Goal: Task Accomplishment & Management: Manage account settings

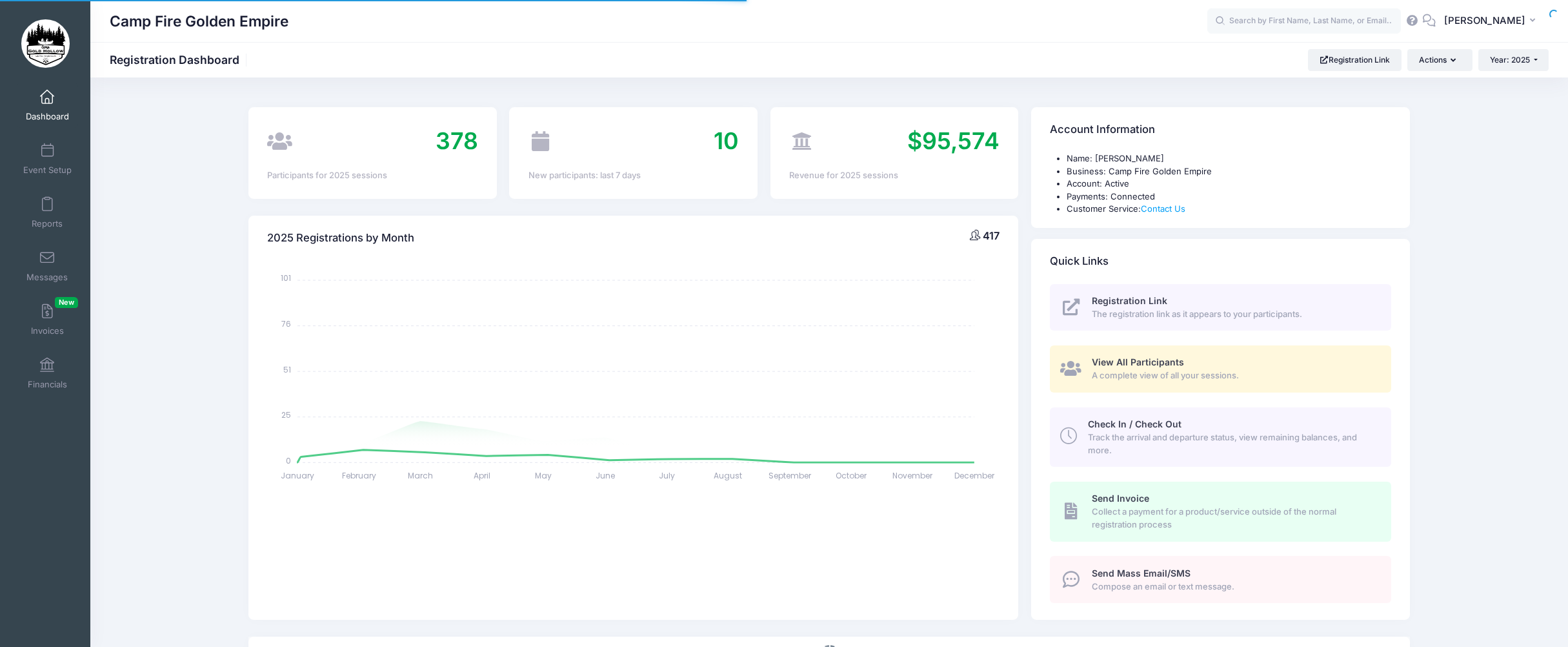
select select
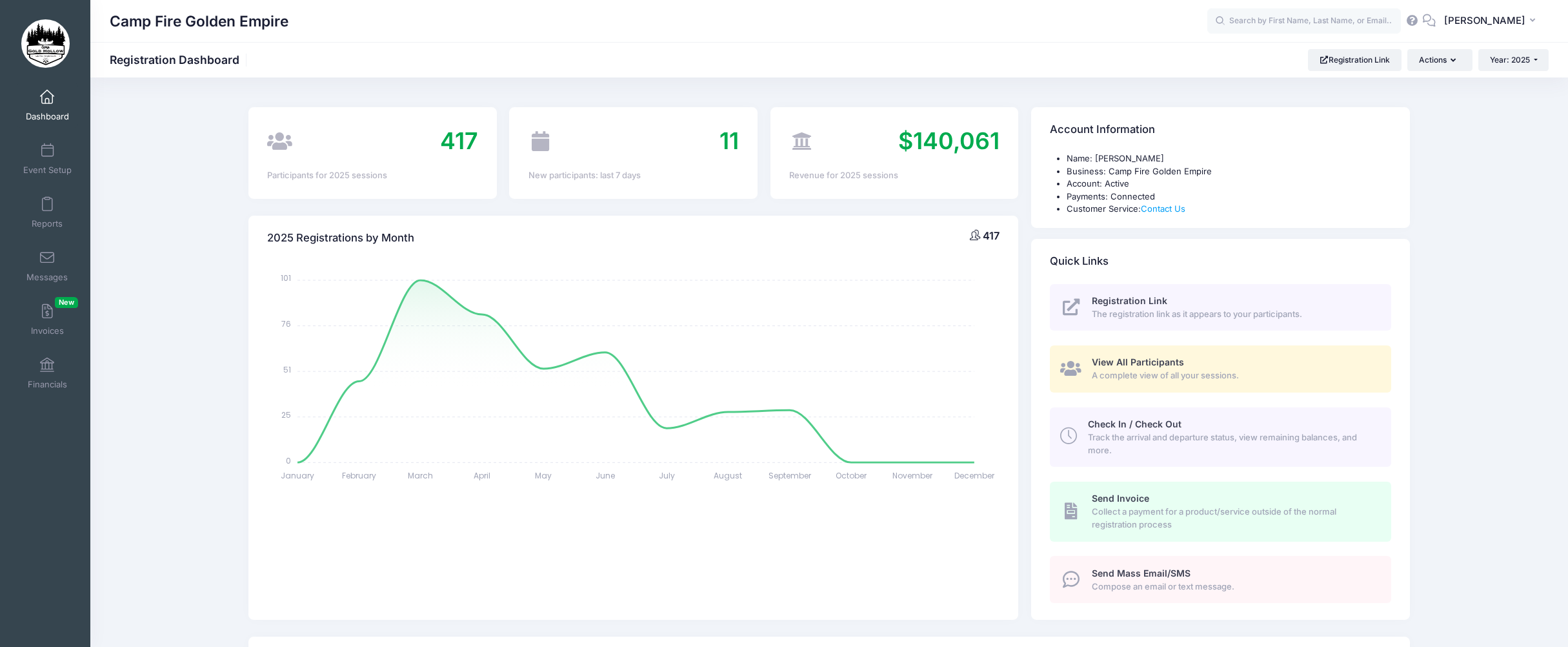
click at [1191, 370] on span "A complete view of all your sessions." at bounding box center [1234, 376] width 285 height 13
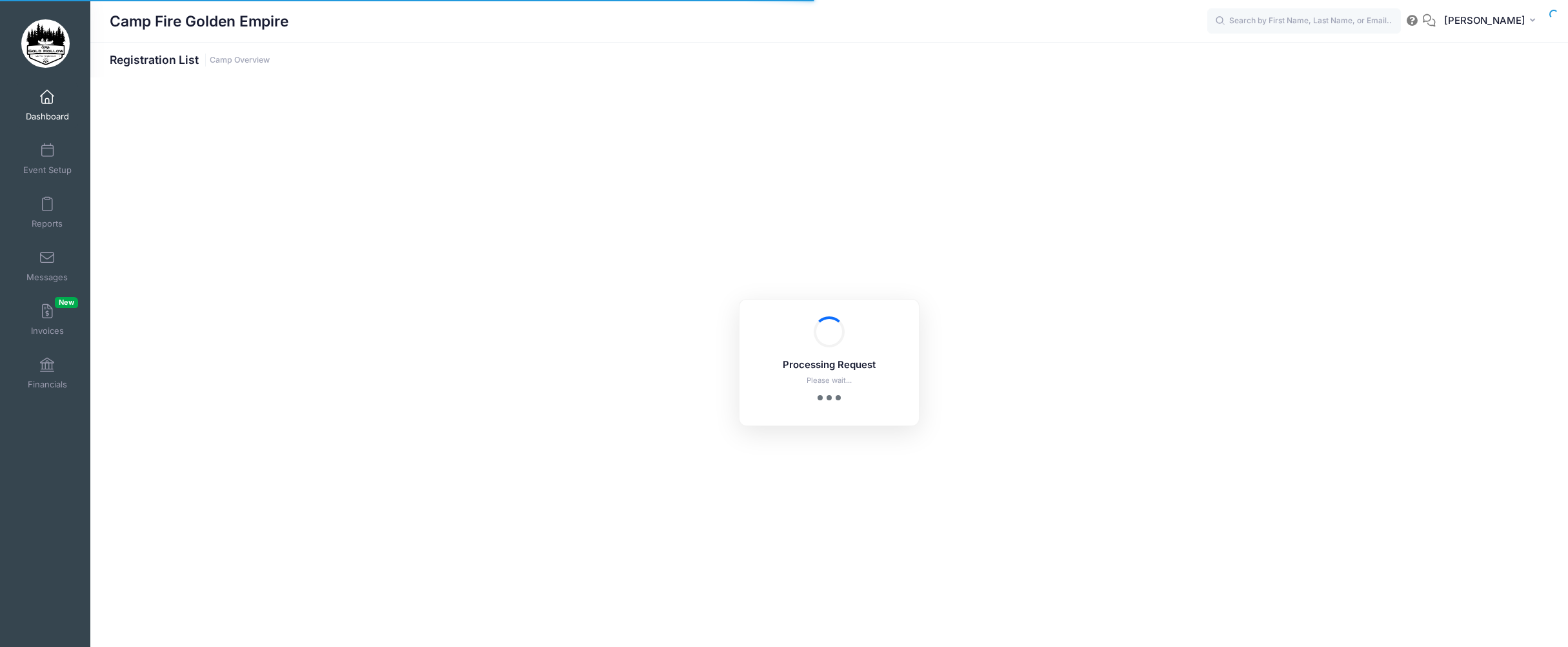
select select "10"
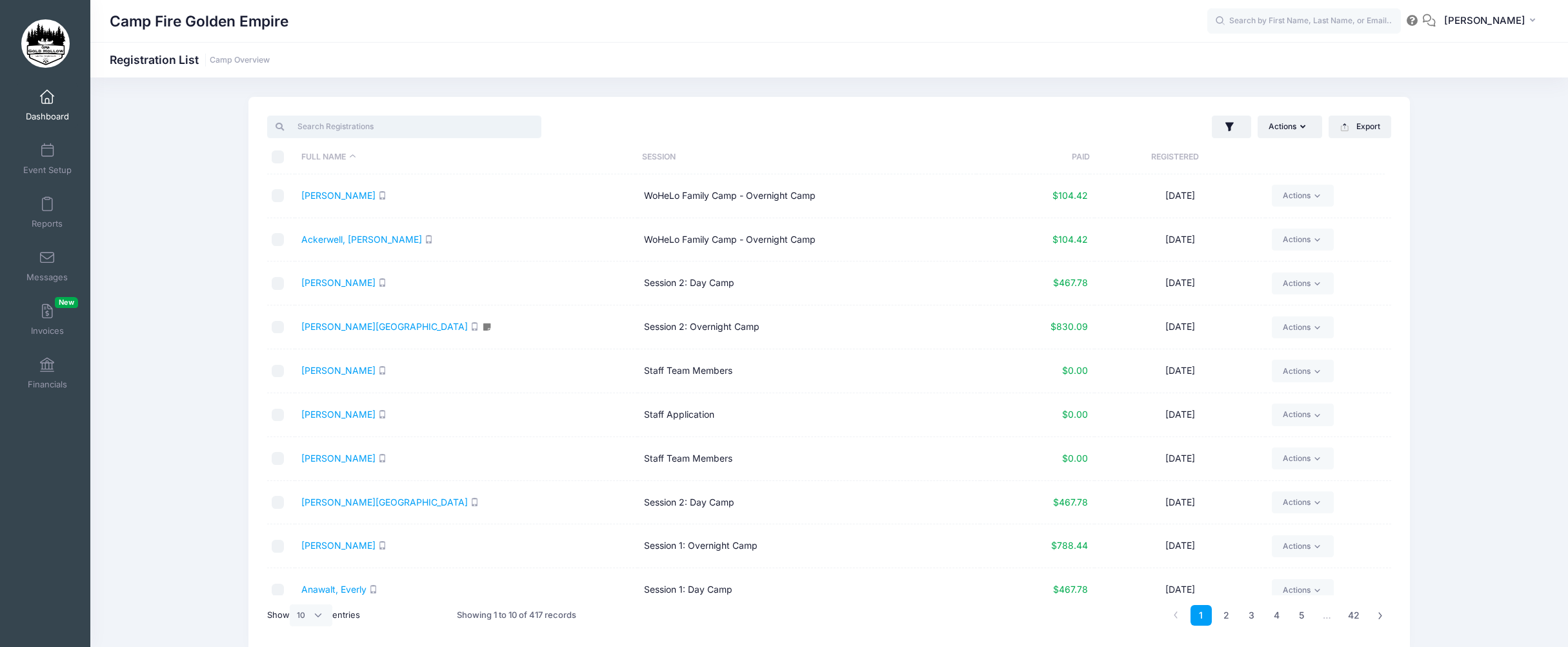
click at [442, 135] on input "search" at bounding box center [404, 126] width 274 height 22
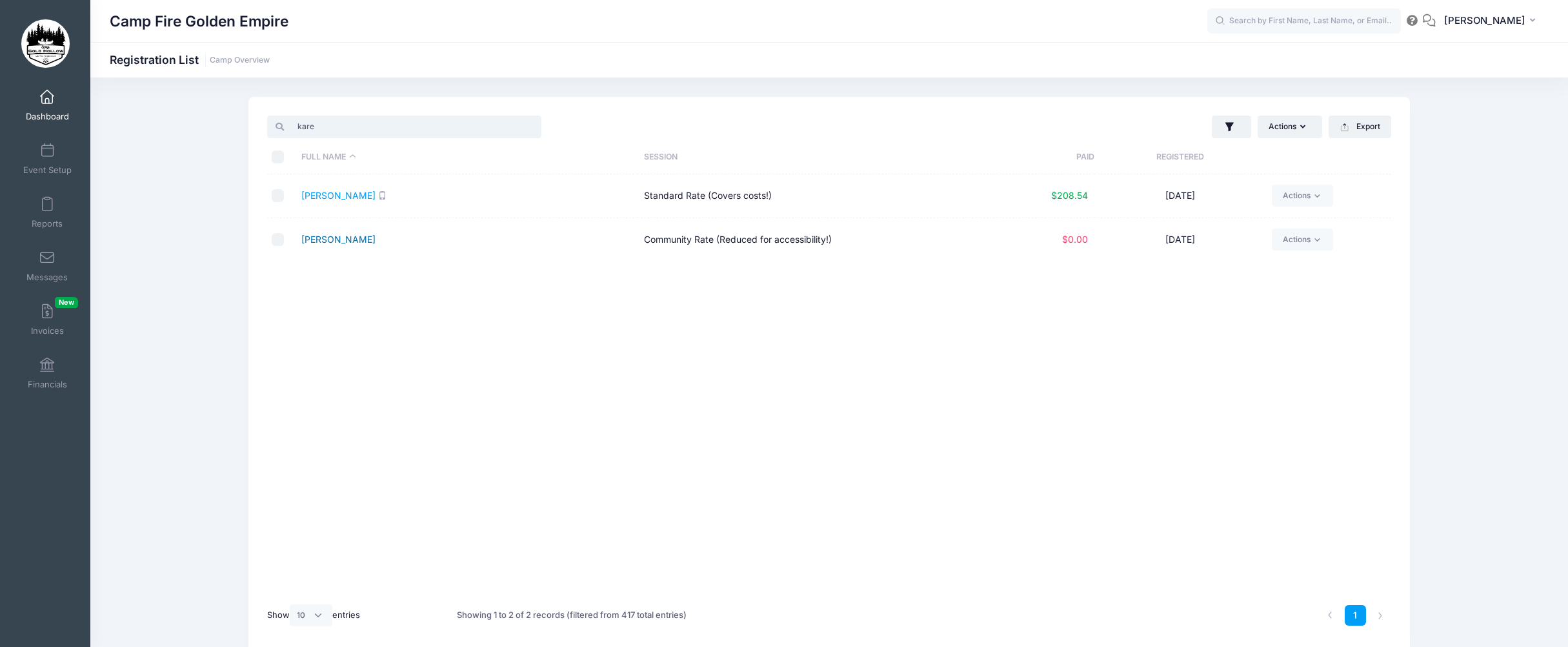
type input "kare"
click at [329, 239] on link "Lotti, Karen" at bounding box center [338, 238] width 74 height 11
click at [47, 147] on span at bounding box center [47, 151] width 0 height 14
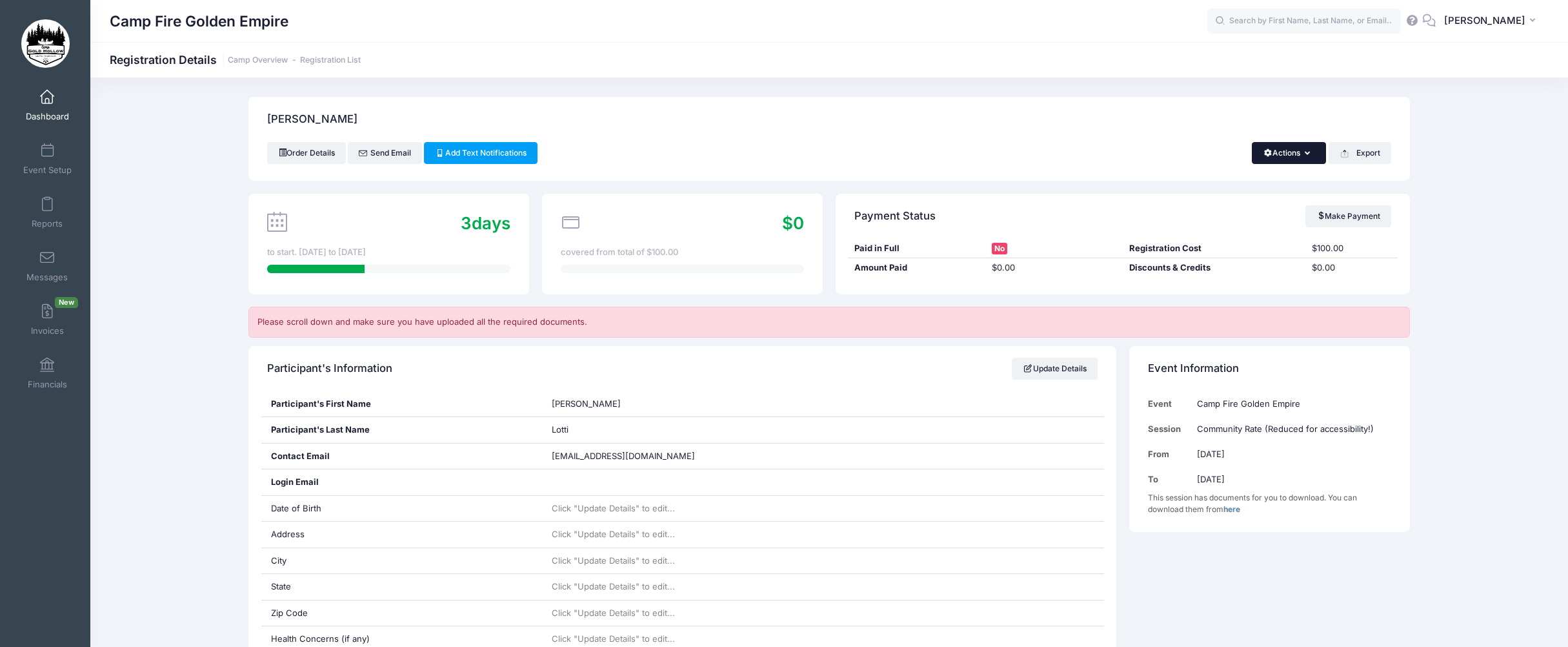
click at [1304, 160] on button "Actions" at bounding box center [1289, 153] width 74 height 22
click at [1223, 212] on link "Change Session or Program" at bounding box center [1245, 216] width 149 height 39
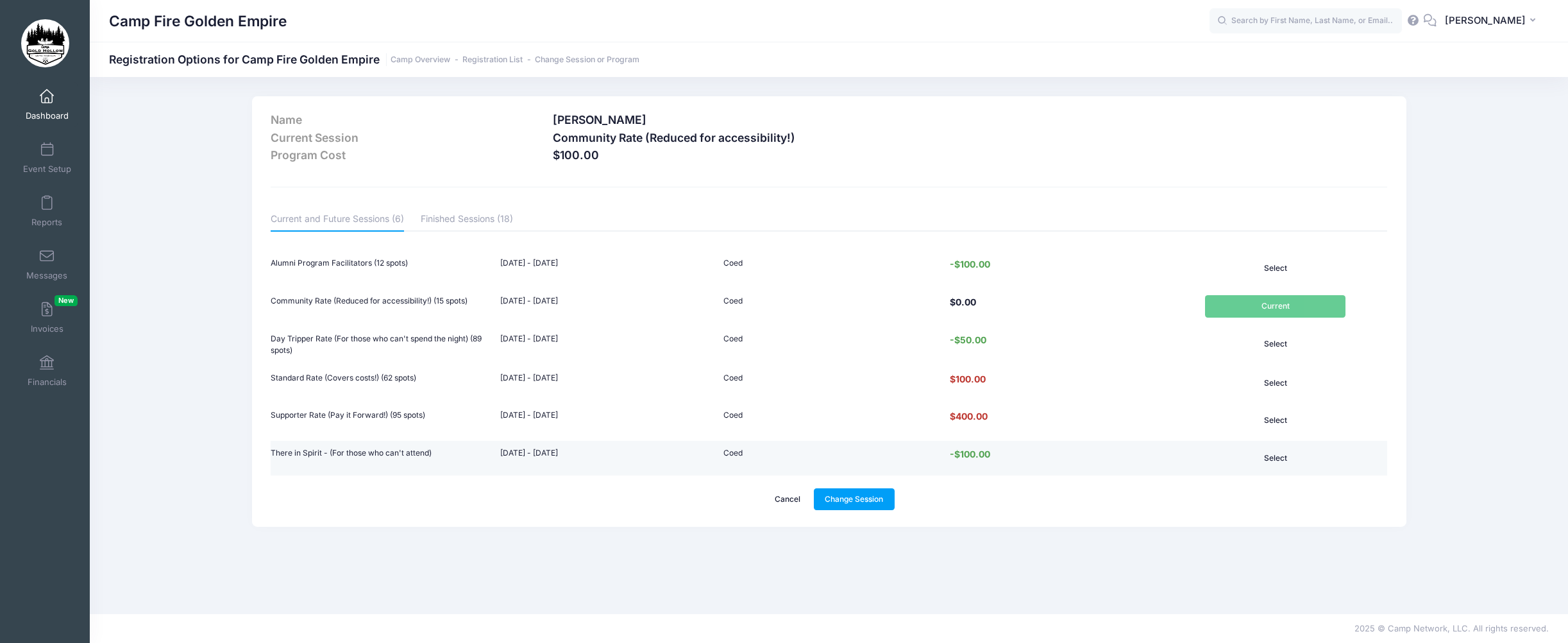
click at [1276, 457] on button "Select" at bounding box center [1275, 458] width 140 height 21
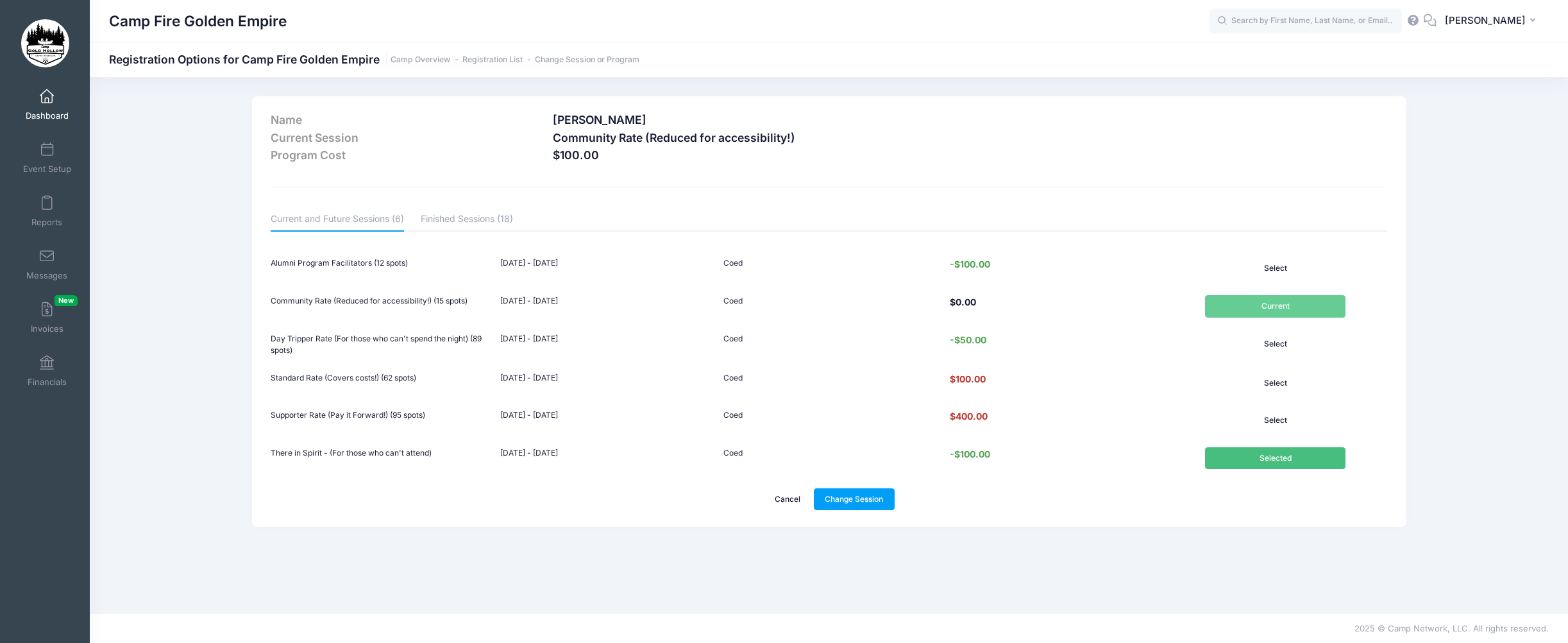
click at [1410, 123] on div "Name Lotti, Karen Current Session Community Rate (Reduced for accessibility!) P…" at bounding box center [829, 311] width 1167 height 430
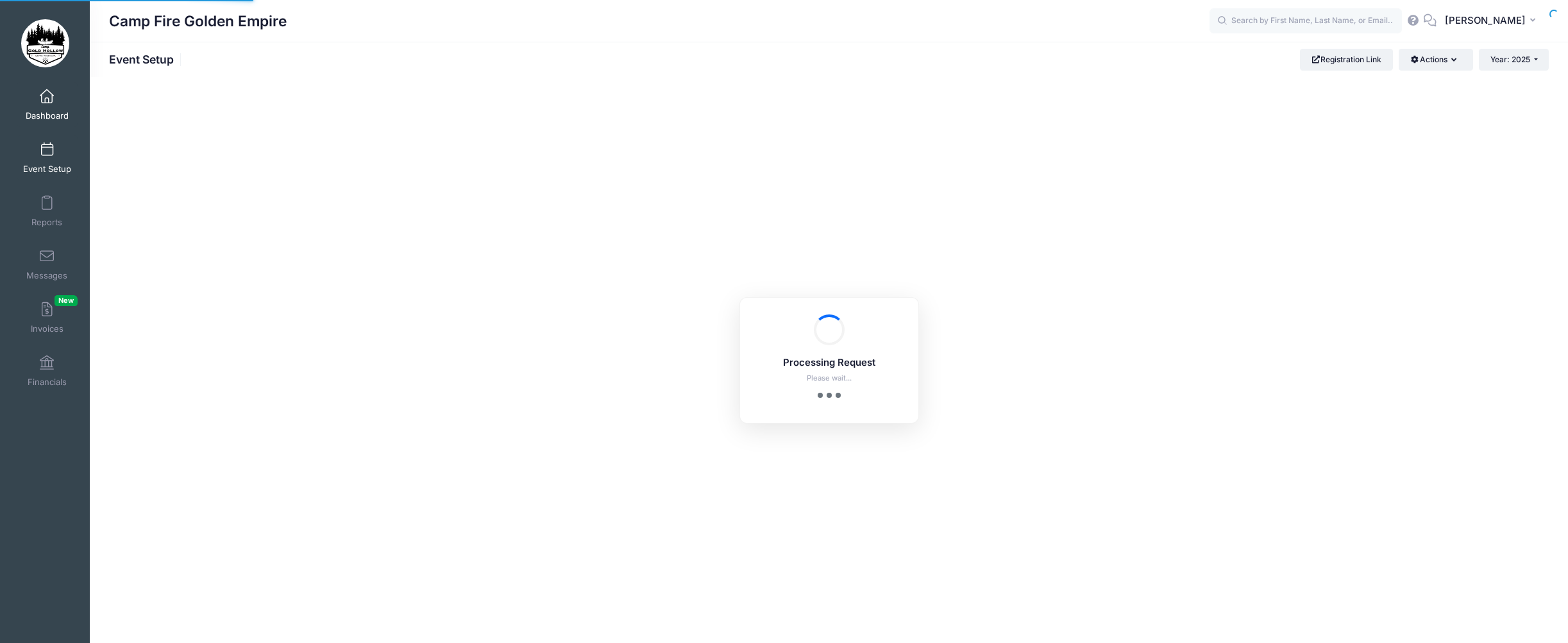
click at [44, 104] on link "Dashboard" at bounding box center [47, 105] width 61 height 45
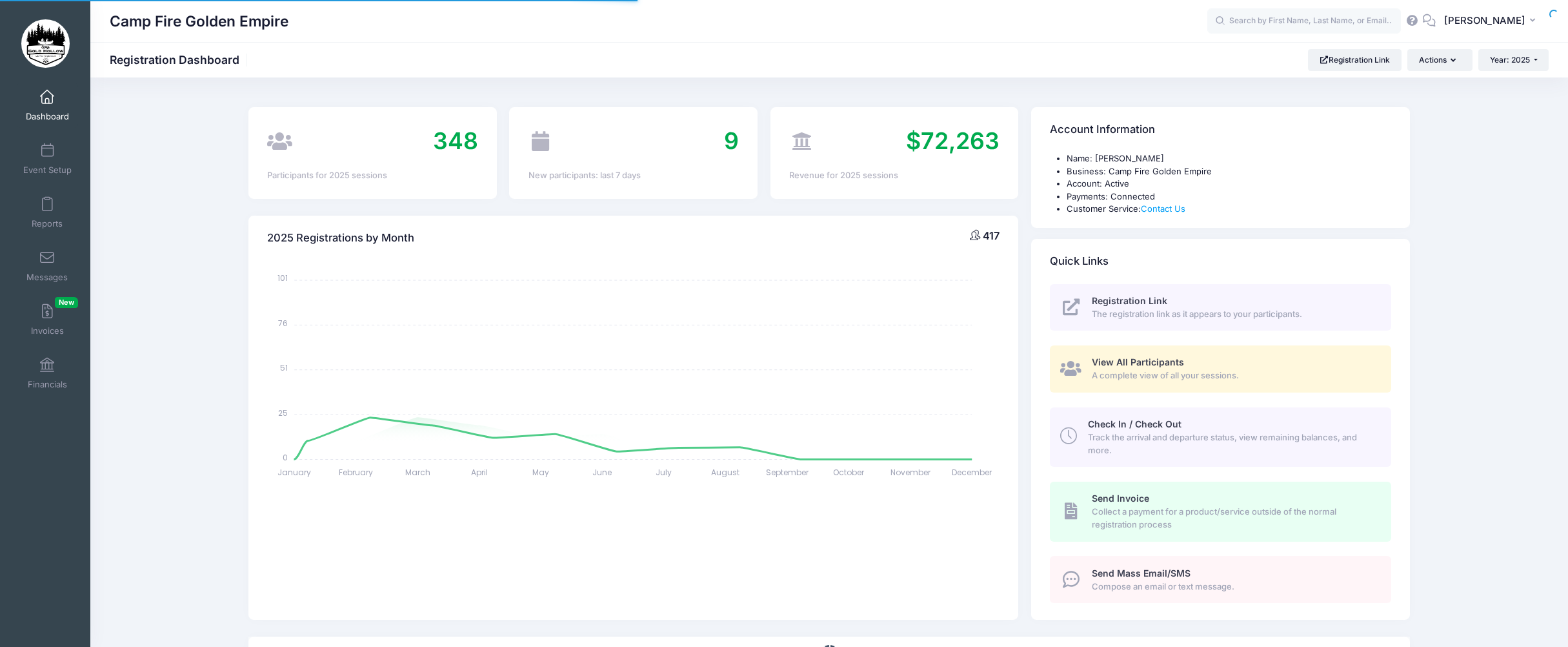
select select
